Goal: Task Accomplishment & Management: Use online tool/utility

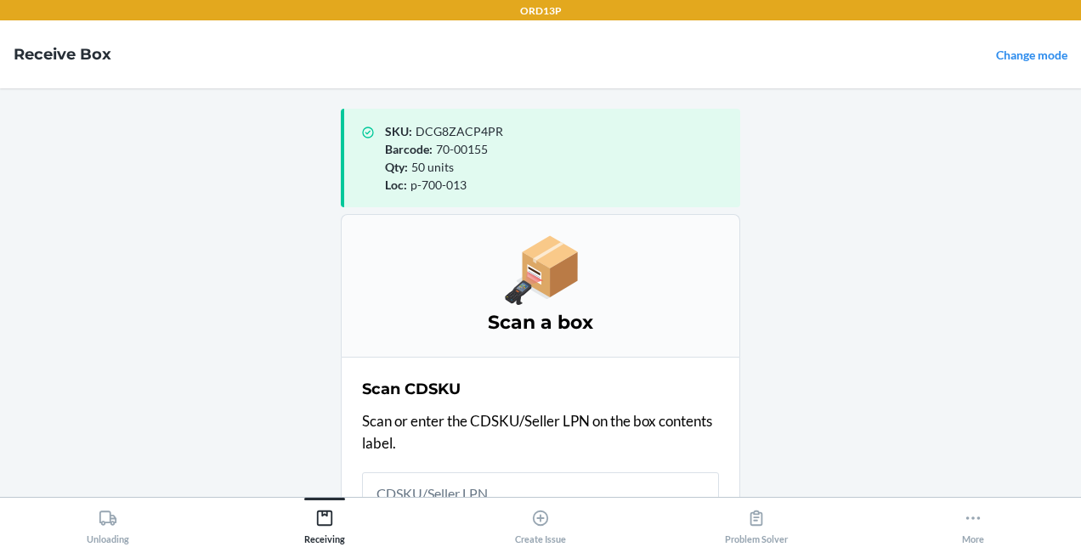
scroll to position [15, 0]
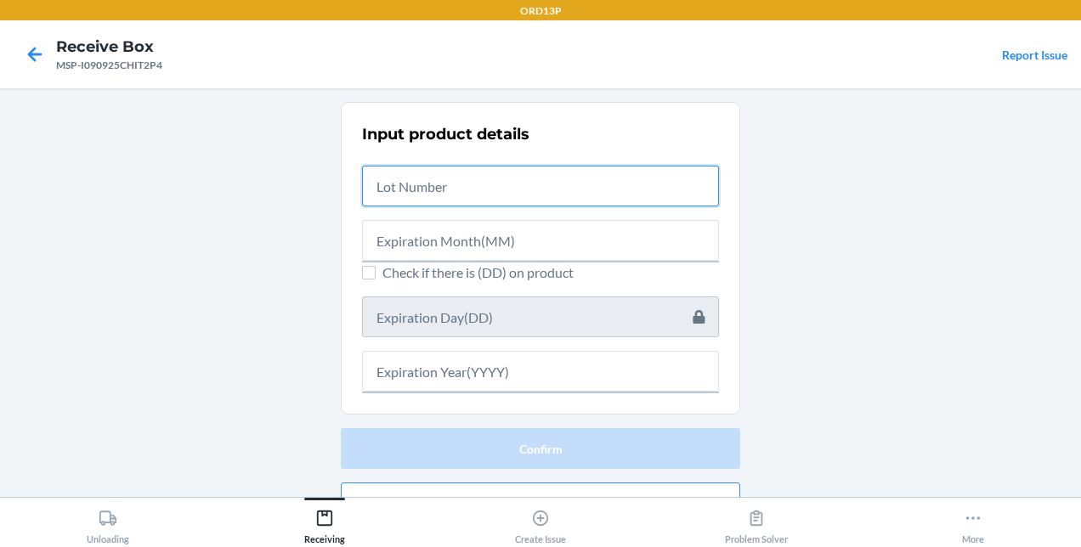
click at [430, 185] on input "text" at bounding box center [540, 186] width 357 height 41
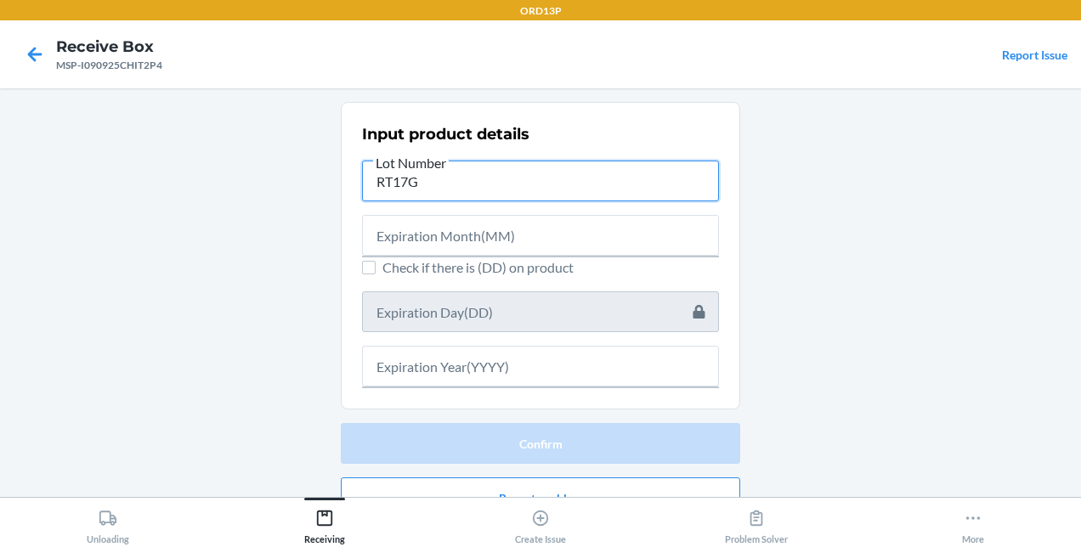
type input "RT17G"
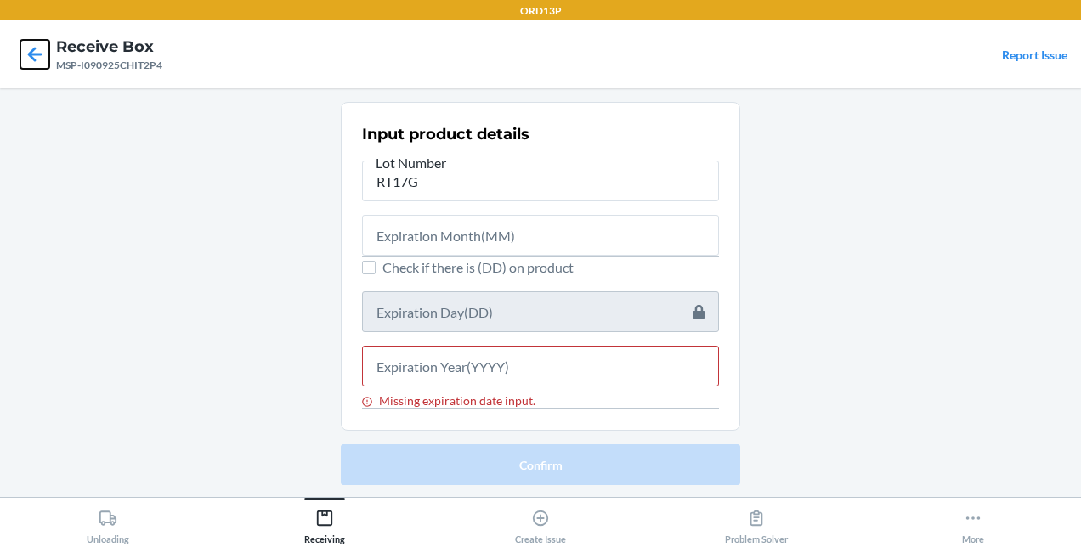
click at [25, 54] on icon at bounding box center [34, 54] width 29 height 29
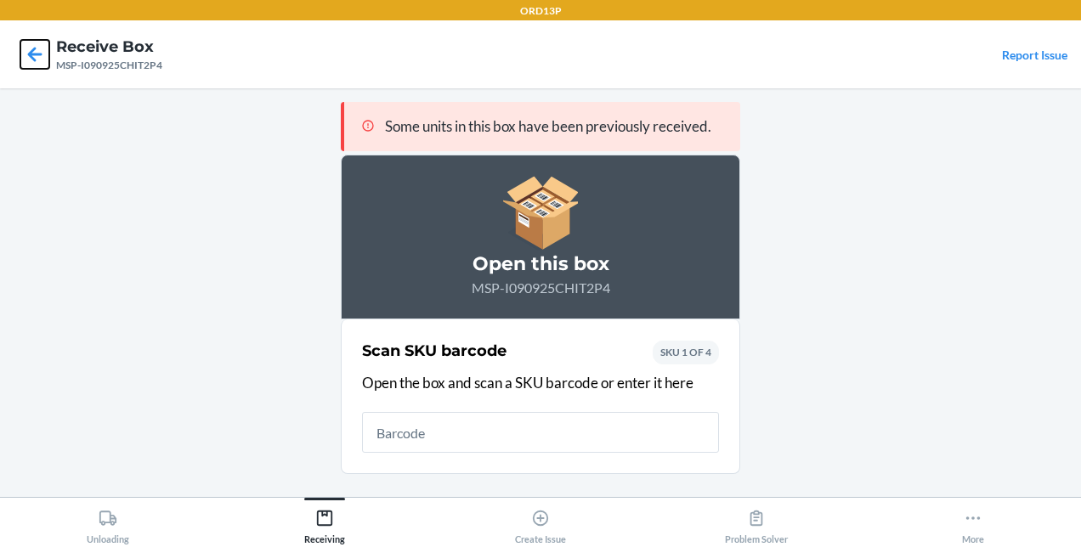
click at [25, 54] on icon at bounding box center [34, 54] width 29 height 29
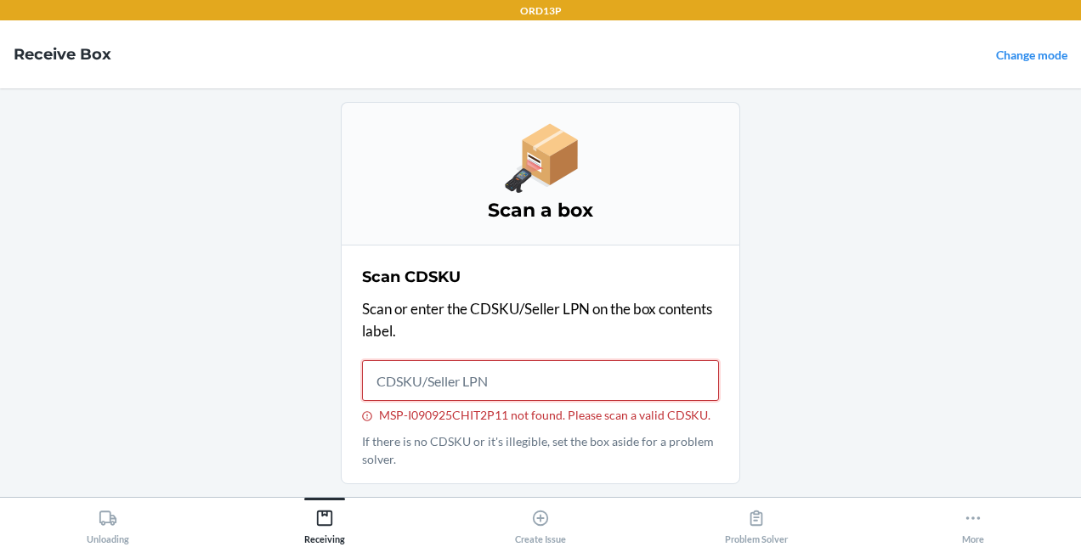
click at [435, 369] on input "MSP-I090925CHIT2P11 not found. Please scan a valid CDSKU." at bounding box center [540, 380] width 357 height 41
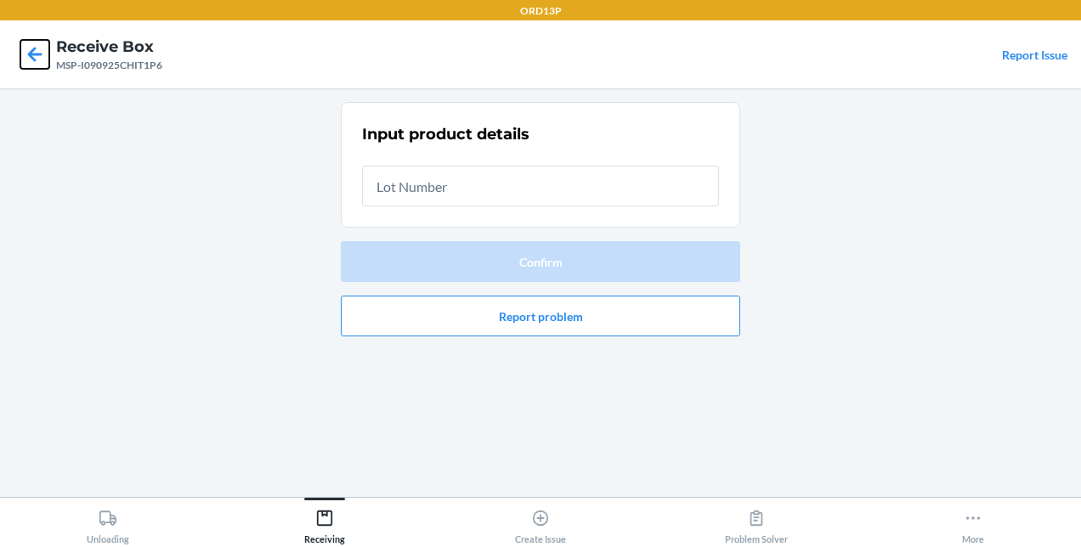
click at [34, 49] on icon at bounding box center [35, 54] width 14 height 14
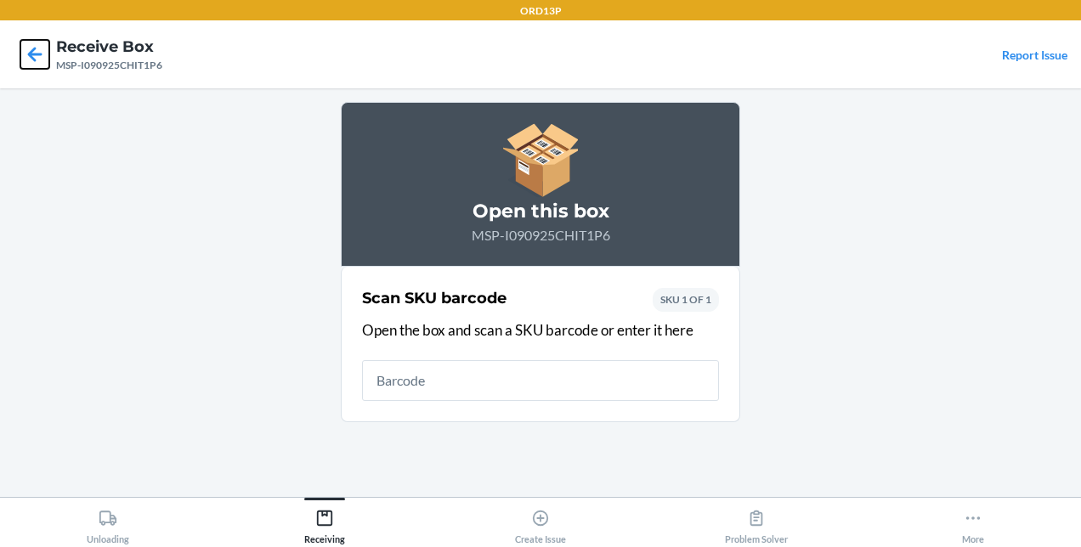
click at [42, 68] on icon at bounding box center [34, 54] width 29 height 29
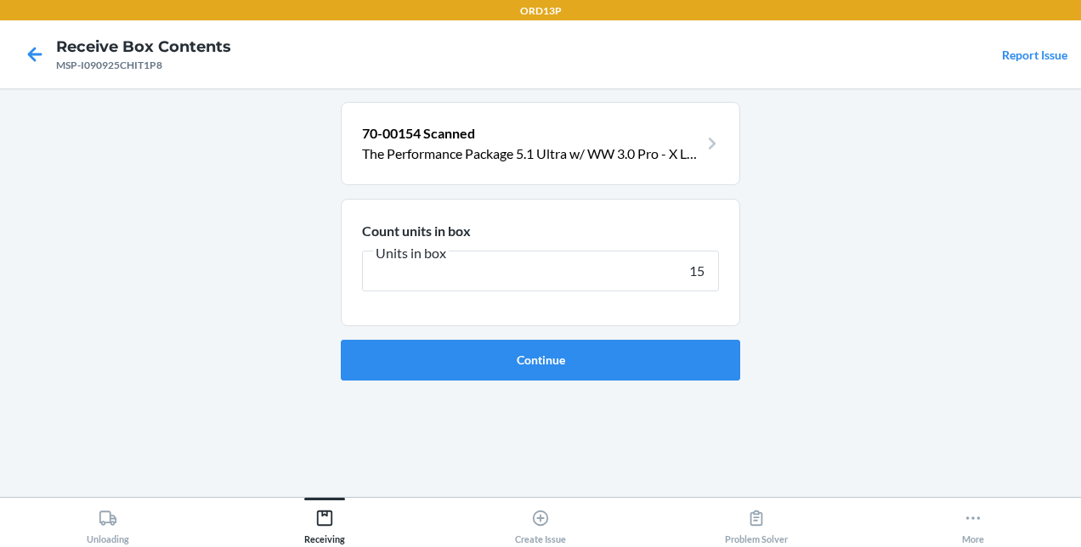
type input "150"
click button "Continue" at bounding box center [540, 360] width 399 height 41
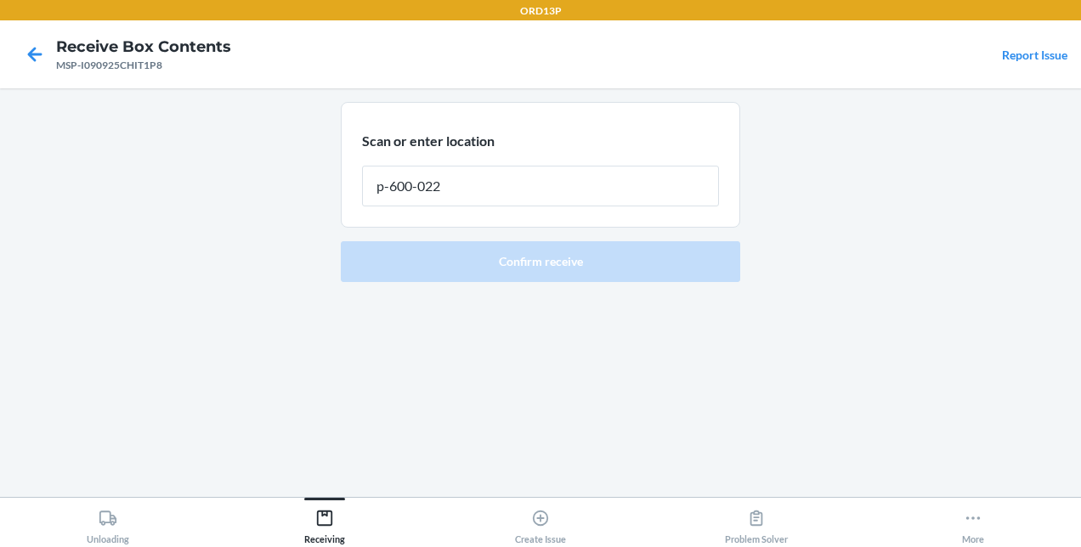
type input "p-600-022"
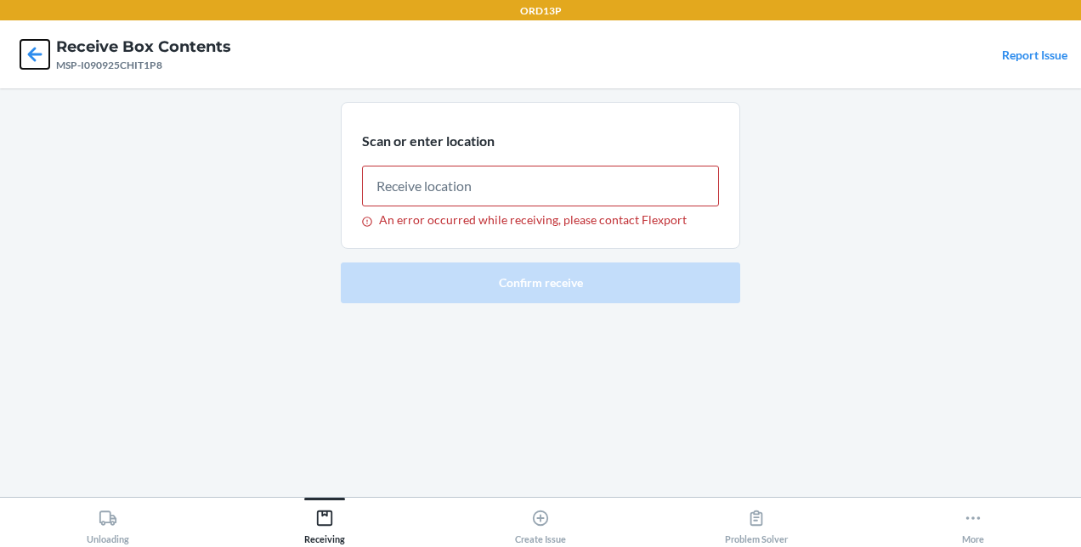
click at [30, 59] on icon at bounding box center [34, 54] width 29 height 29
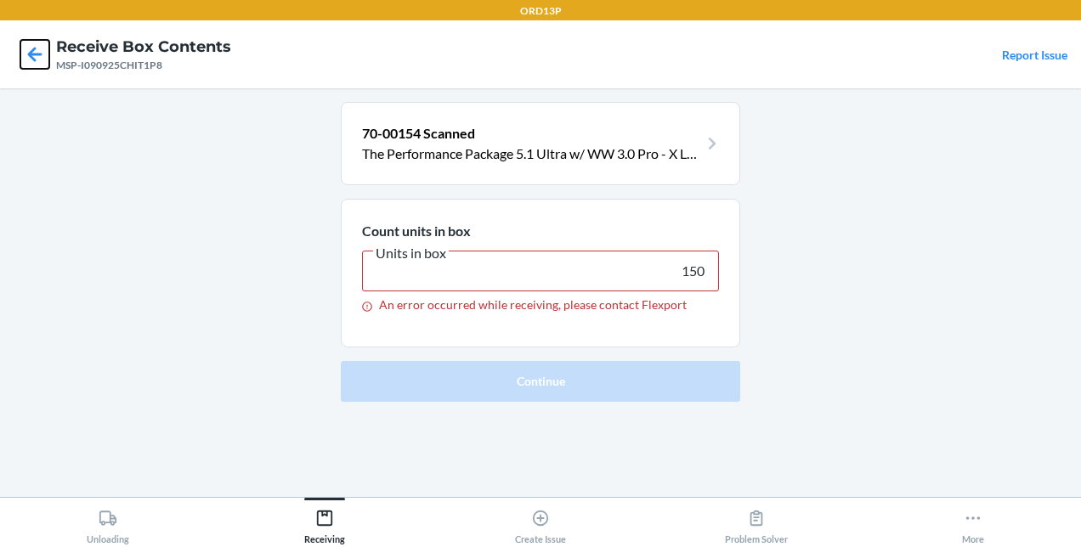
click at [42, 53] on icon at bounding box center [34, 54] width 29 height 29
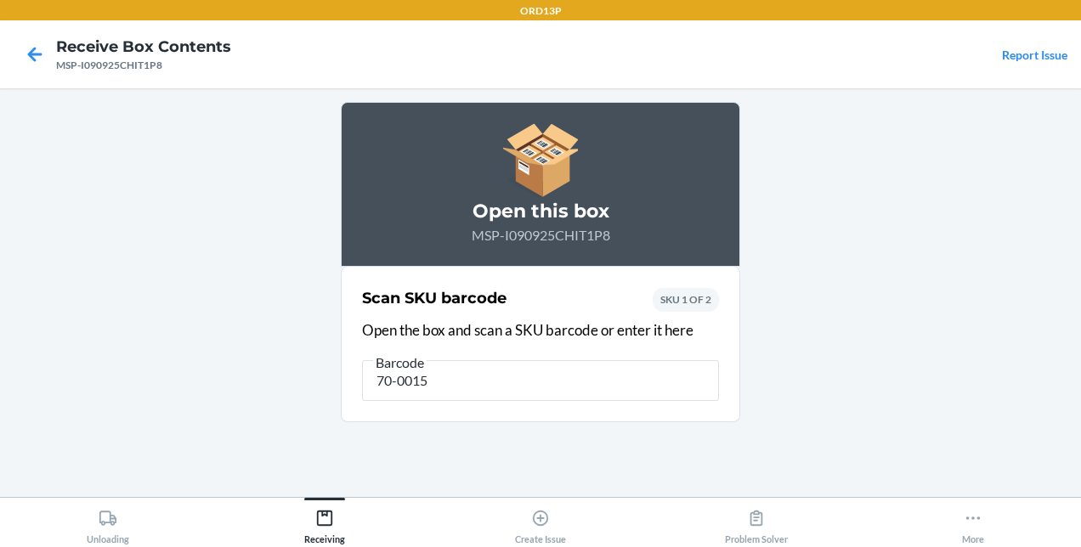
type input "70-00151"
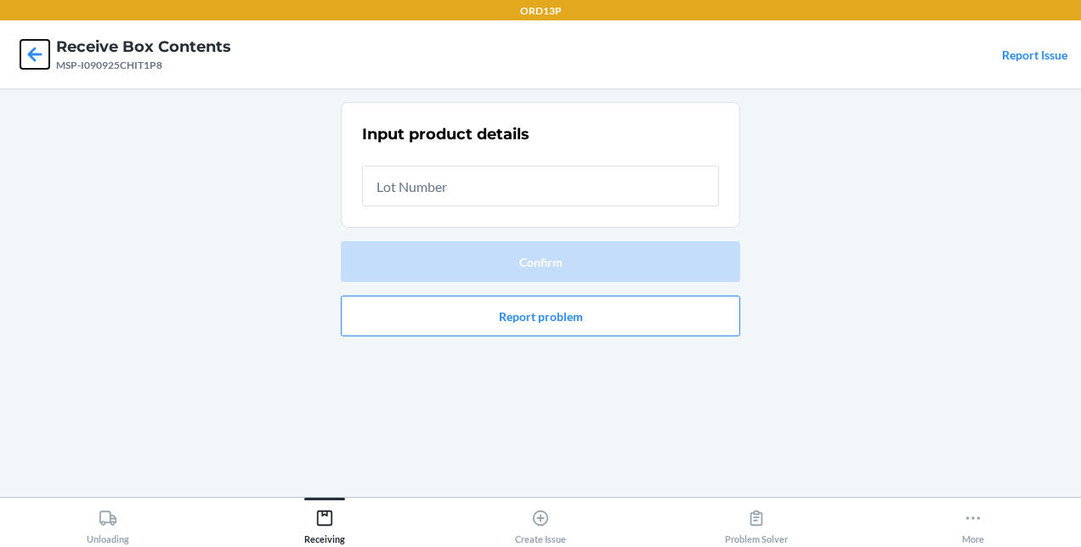
click at [48, 54] on icon at bounding box center [34, 54] width 29 height 29
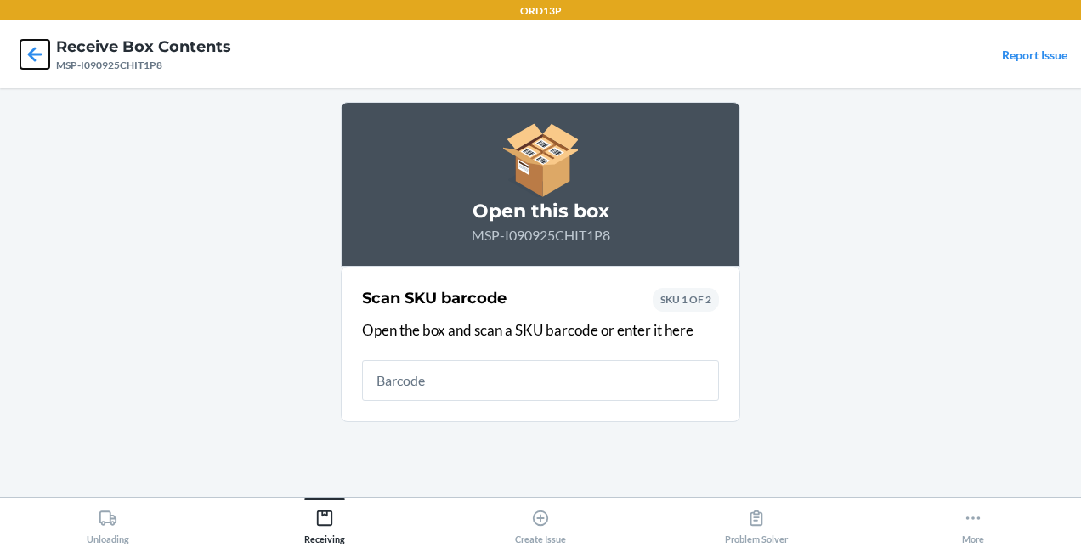
click at [48, 54] on icon at bounding box center [34, 54] width 29 height 29
